Goal: Use online tool/utility: Utilize a website feature to perform a specific function

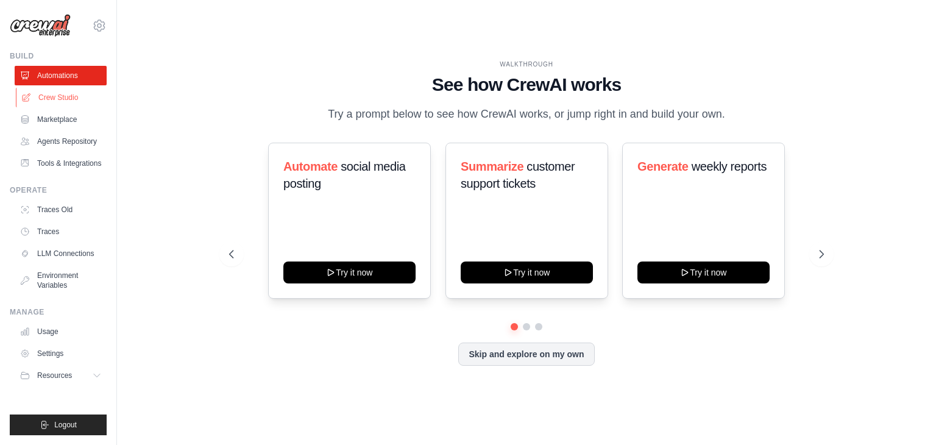
click at [59, 99] on link "Crew Studio" at bounding box center [62, 98] width 92 height 20
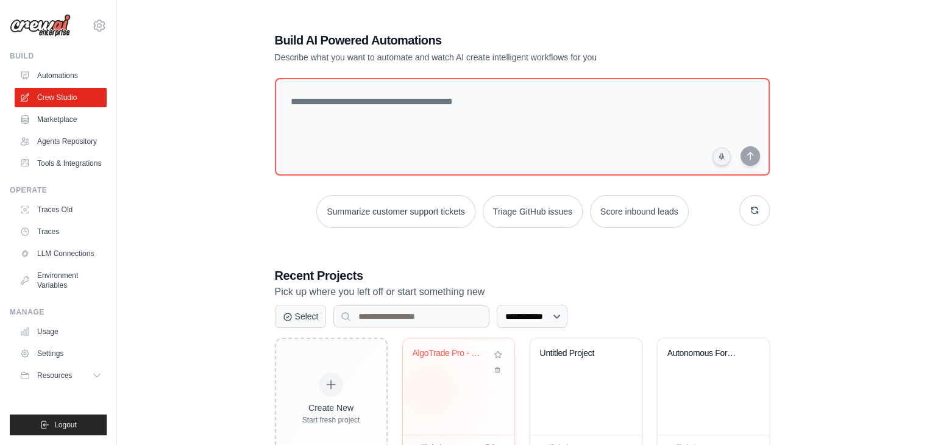
click at [430, 389] on div "AlgoTrade Pro - Plataforma Multimer..." at bounding box center [459, 386] width 112 height 96
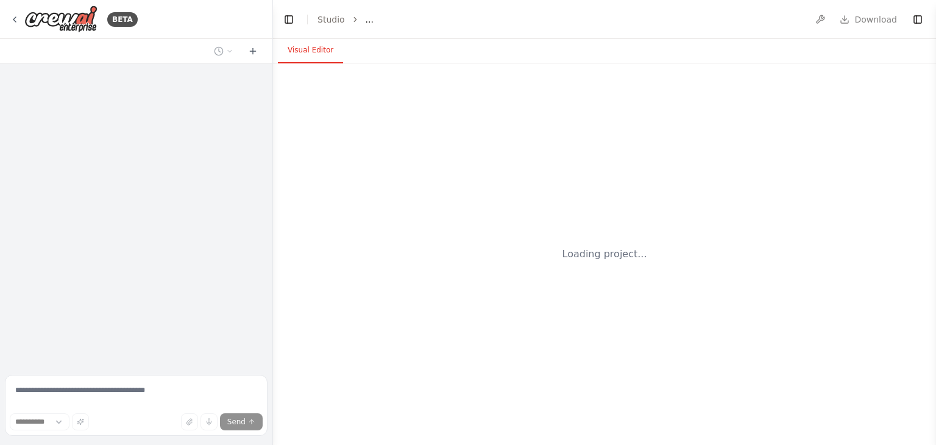
select select "****"
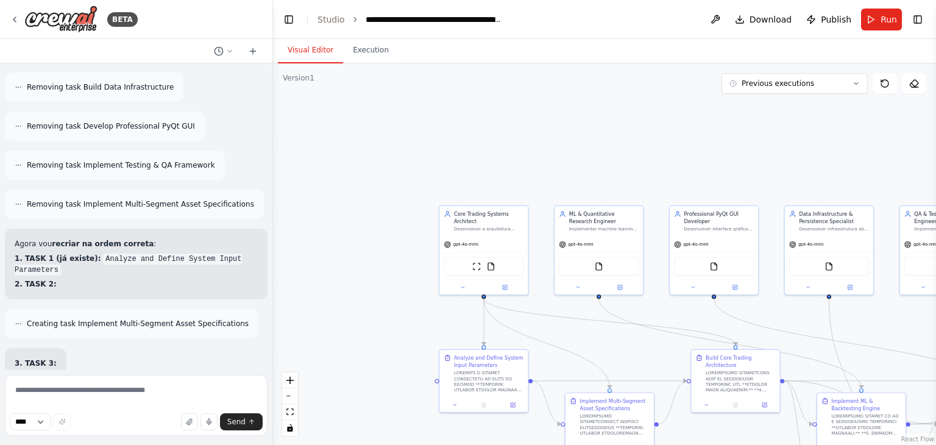
scroll to position [60013, 0]
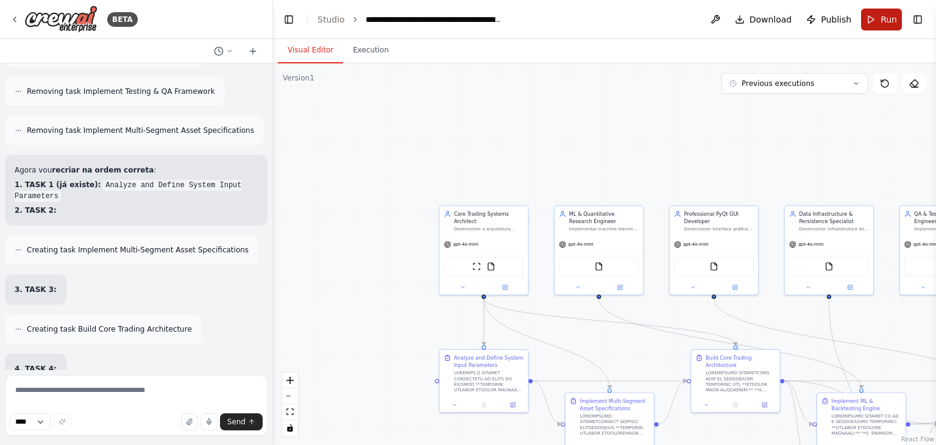
click at [884, 18] on span "Run" at bounding box center [889, 19] width 16 height 12
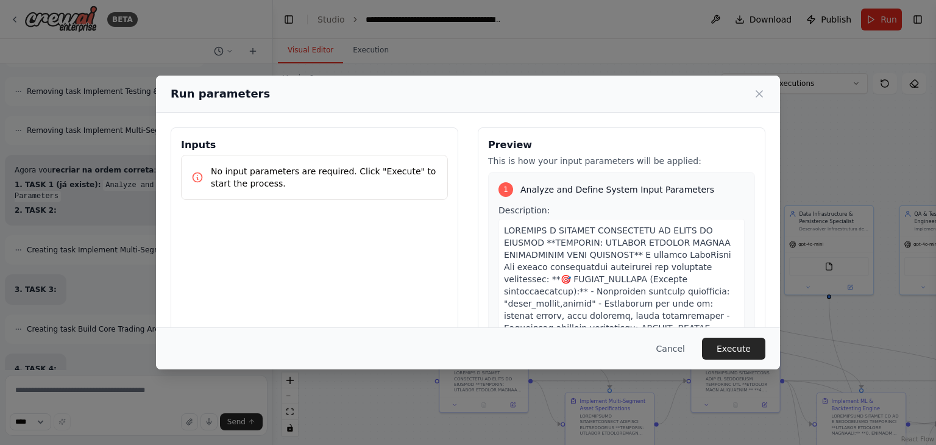
drag, startPoint x: 744, startPoint y: 354, endPoint x: 668, endPoint y: 352, distance: 75.6
click at [744, 354] on button "Execute" at bounding box center [733, 349] width 63 height 22
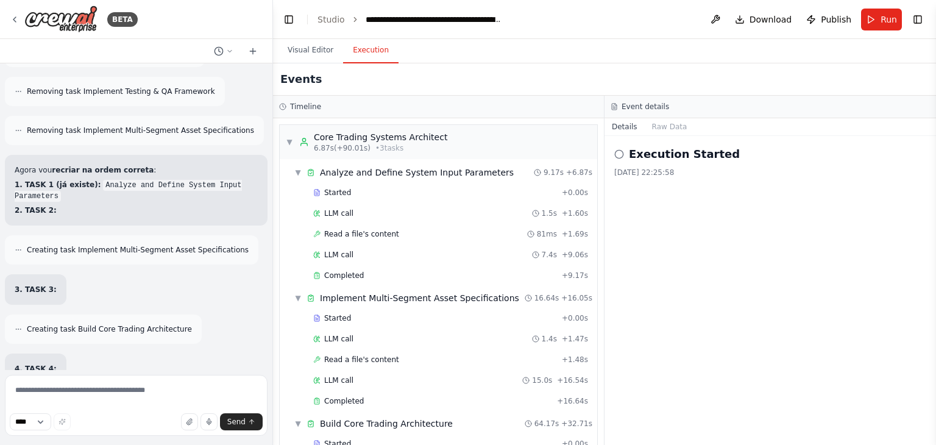
scroll to position [2164, 0]
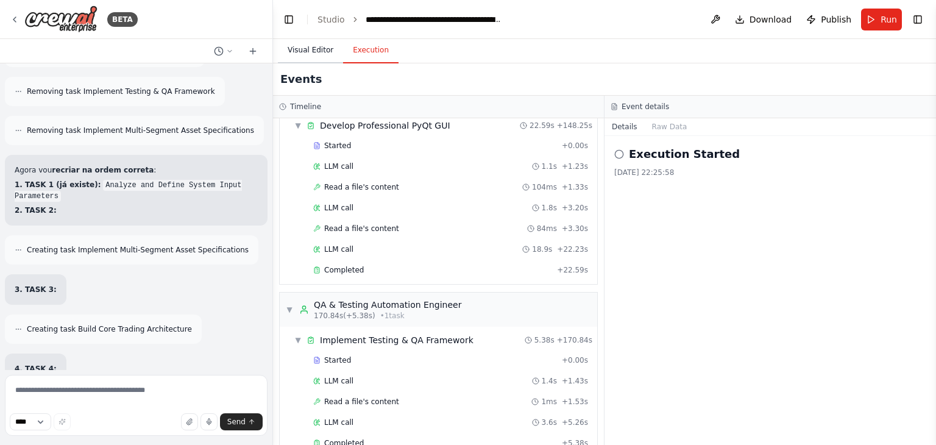
click at [311, 48] on button "Visual Editor" at bounding box center [310, 51] width 65 height 26
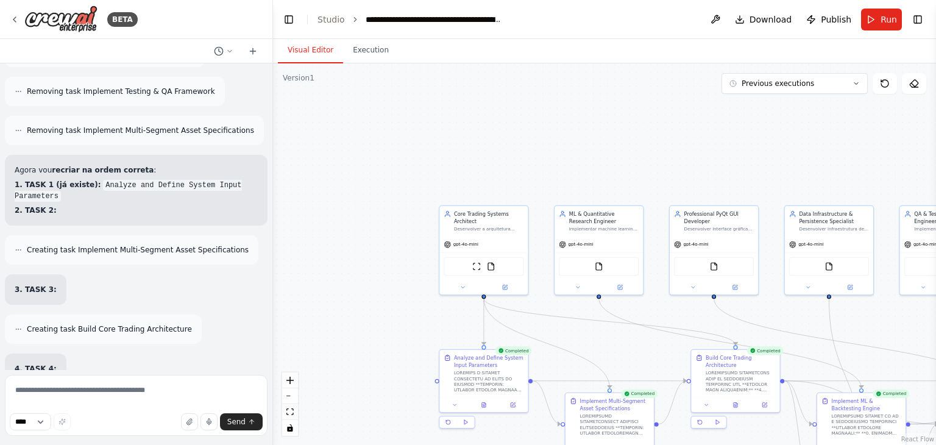
scroll to position [60112, 0]
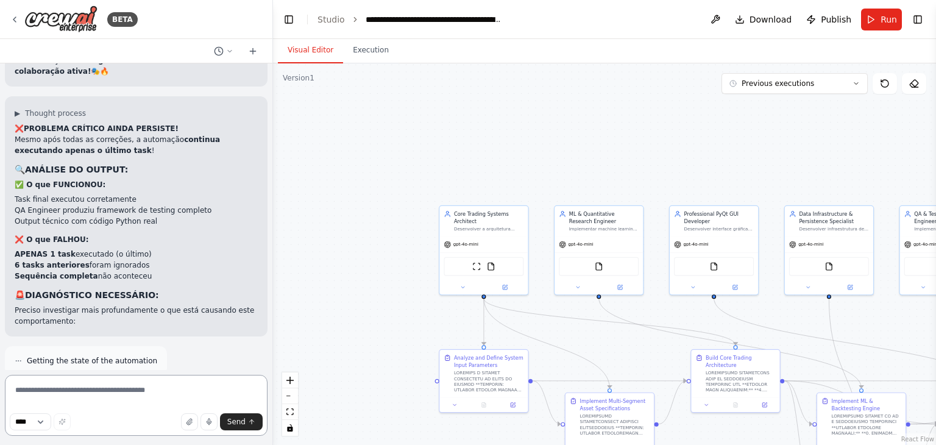
scroll to position [61198, 0]
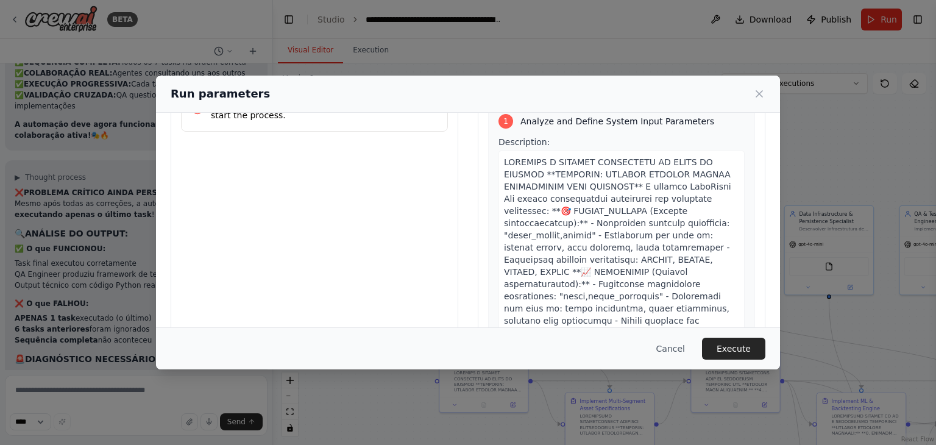
scroll to position [0, 0]
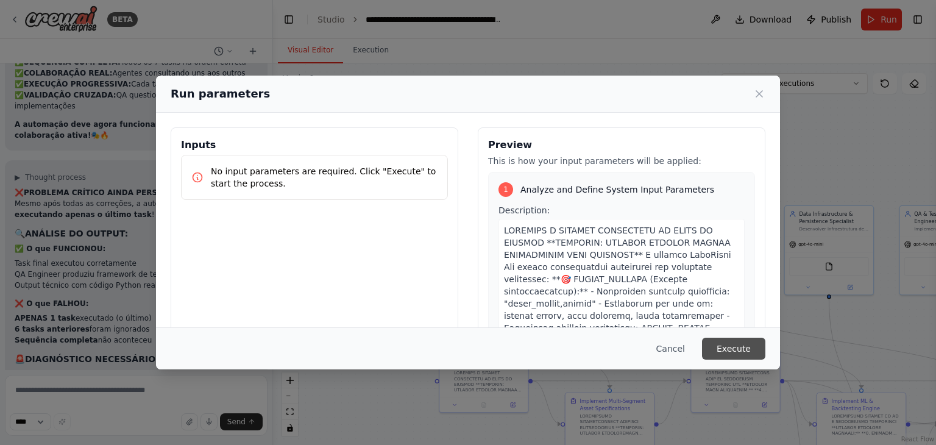
click at [741, 349] on button "Execute" at bounding box center [733, 349] width 63 height 22
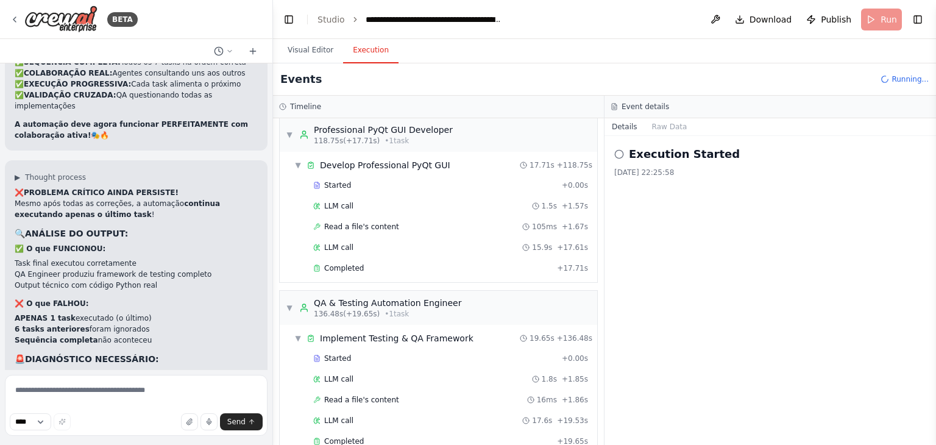
scroll to position [61198, 0]
